Goal: Information Seeking & Learning: Learn about a topic

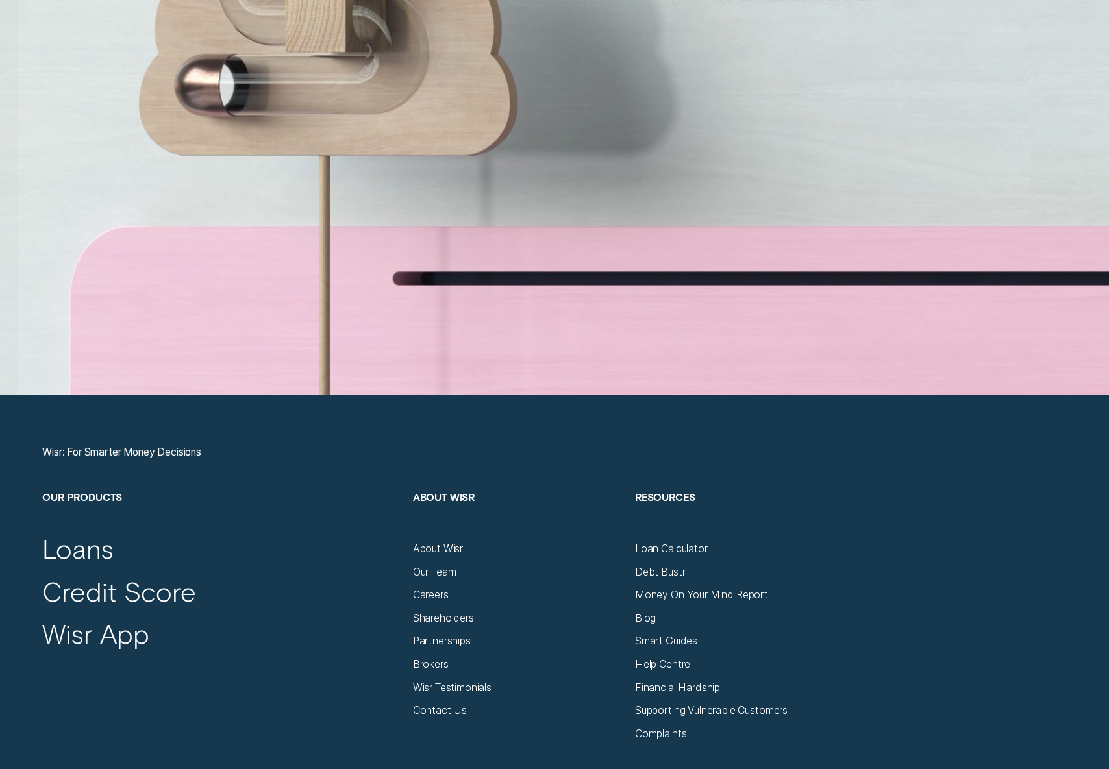
scroll to position [5113, 0]
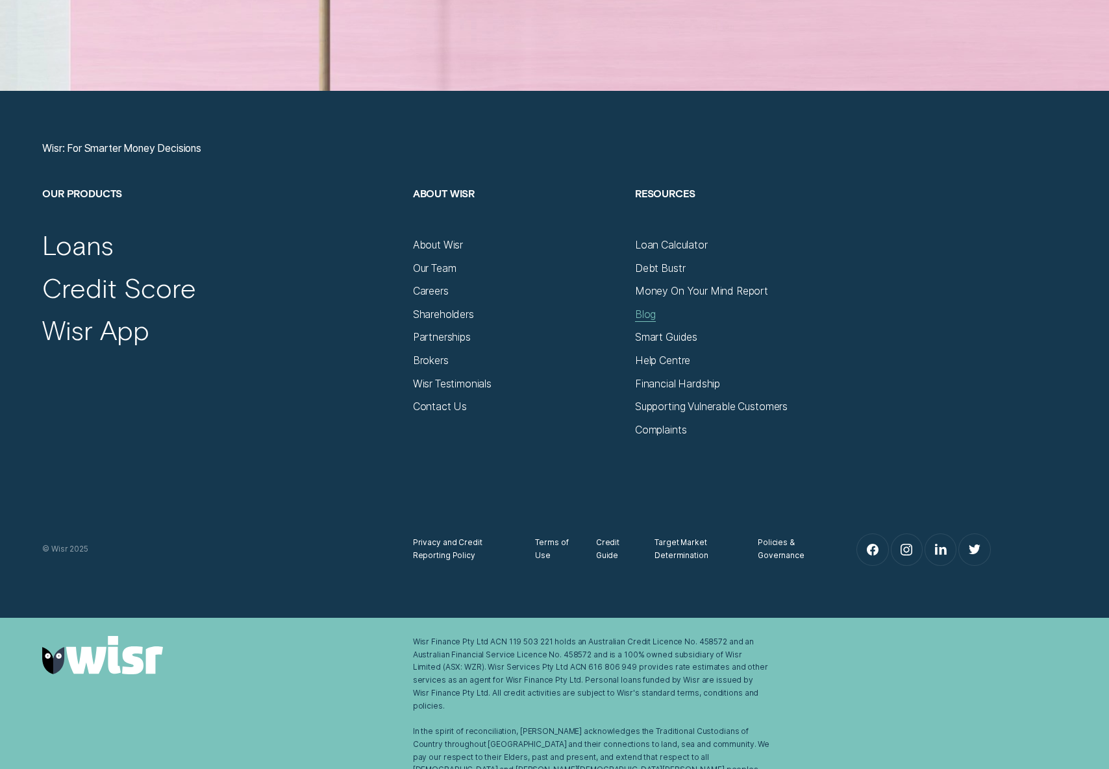
click at [647, 316] on div "Blog" at bounding box center [645, 314] width 21 height 13
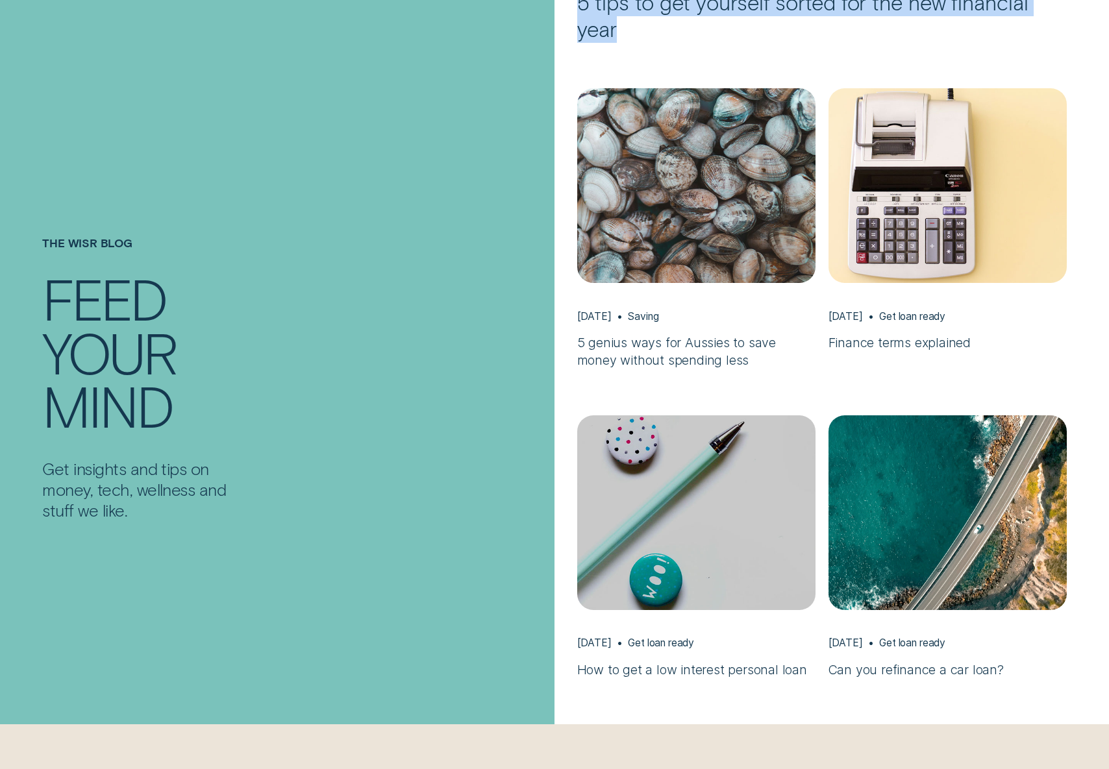
scroll to position [671, 0]
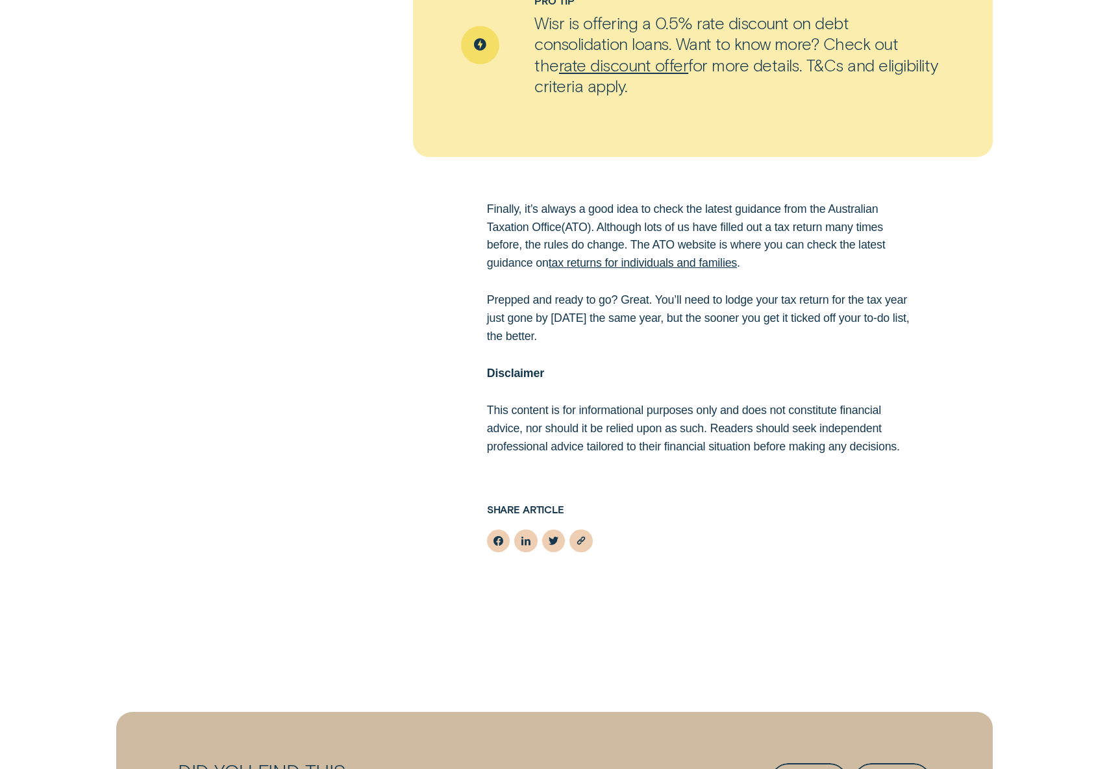
scroll to position [2624, 0]
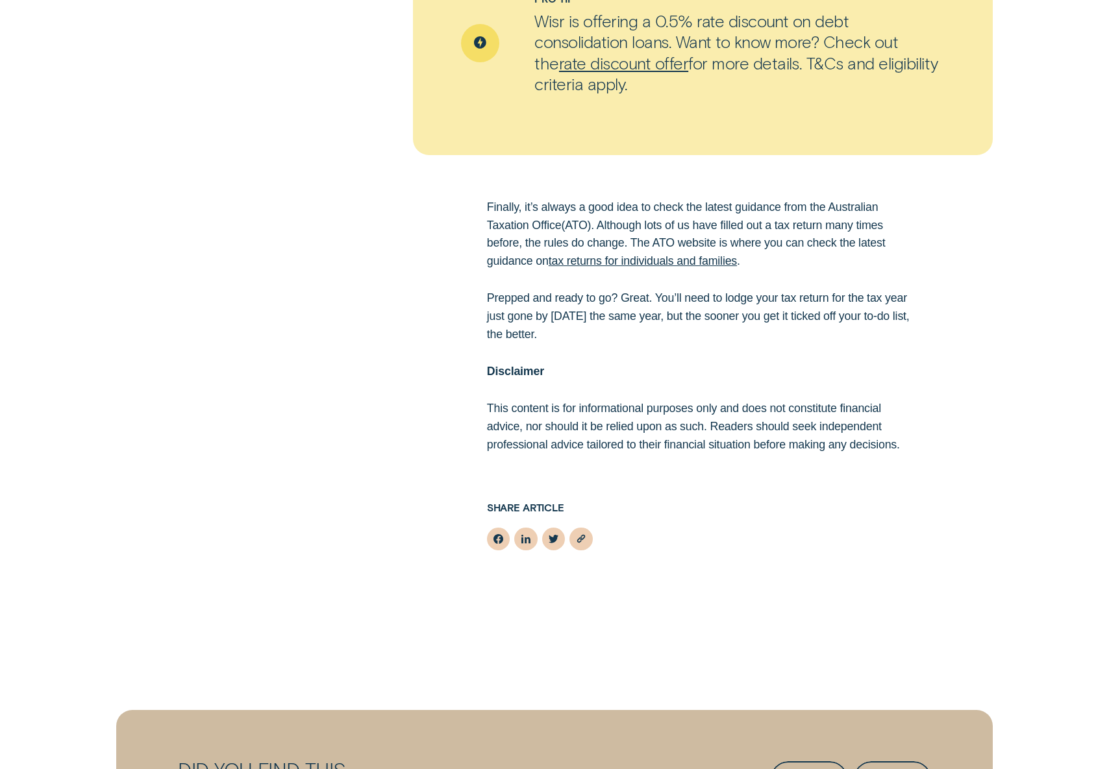
drag, startPoint x: 341, startPoint y: 323, endPoint x: 365, endPoint y: 325, distance: 24.1
click at [341, 323] on div "Finally, it’s always a good idea to check the latest guidance from the Australi…" at bounding box center [554, 326] width 1037 height 255
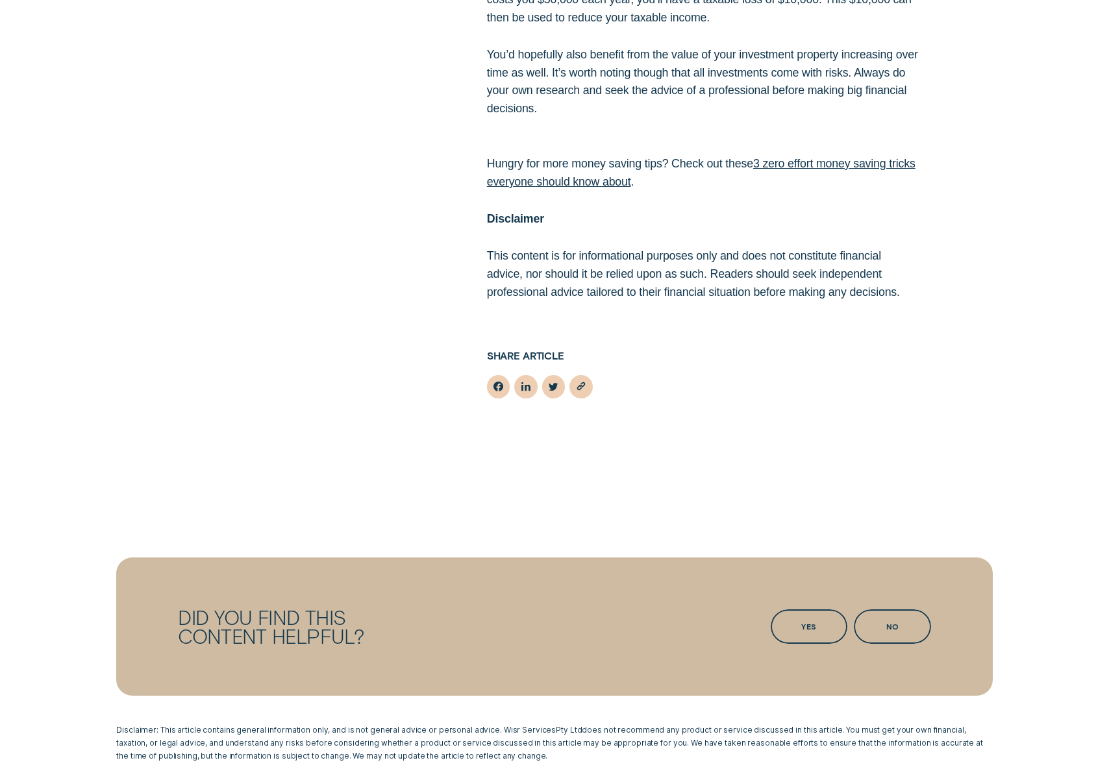
scroll to position [2892, 0]
